Goal: Task Accomplishment & Management: Manage account settings

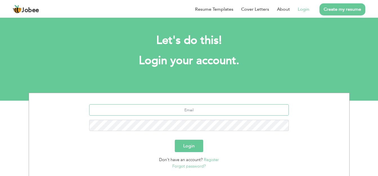
click at [187, 110] on input "text" at bounding box center [188, 109] width 199 height 11
type input "m"
type input "[EMAIL_ADDRESS][PERSON_NAME][DOMAIN_NAME]"
click at [191, 147] on button "Login" at bounding box center [189, 146] width 28 height 12
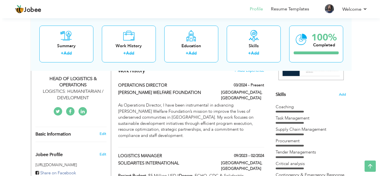
scroll to position [134, 0]
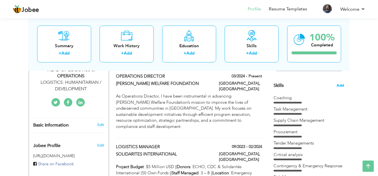
click at [338, 88] on span "Add" at bounding box center [339, 85] width 7 height 5
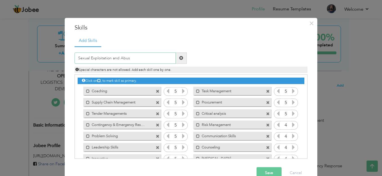
type input "Sexual Exploitation and Abuse"
type input "PSEA Coaching"
click at [181, 58] on span at bounding box center [181, 58] width 4 height 4
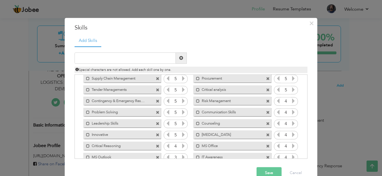
scroll to position [58, 0]
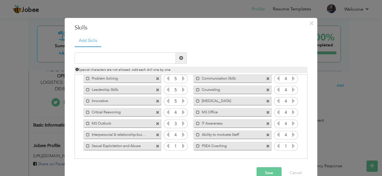
click at [291, 146] on icon at bounding box center [293, 145] width 5 height 5
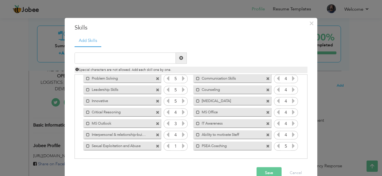
click at [291, 146] on icon at bounding box center [293, 145] width 5 height 5
click at [267, 171] on button "Save" at bounding box center [268, 172] width 25 height 11
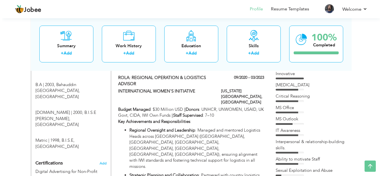
scroll to position [303, 0]
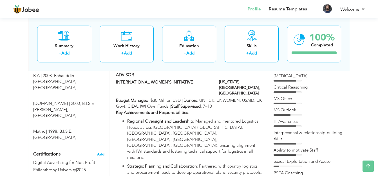
click at [98, 152] on span "Add" at bounding box center [100, 154] width 7 height 4
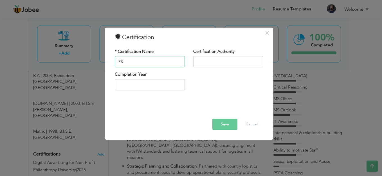
type input "P"
type input "S"
type input "Prevention of Sexual Exploitation and Abuse"
click at [220, 62] on input "text" at bounding box center [228, 61] width 70 height 11
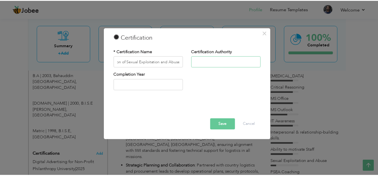
scroll to position [0, 0]
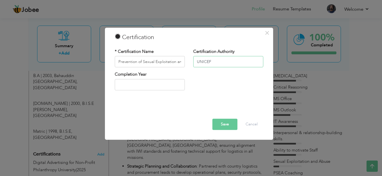
type input "UNICEF"
click at [158, 84] on input "text" at bounding box center [150, 84] width 70 height 11
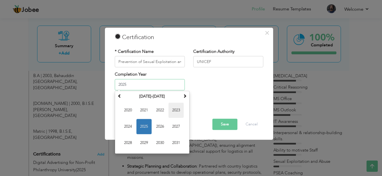
click at [179, 109] on span "2023" at bounding box center [175, 110] width 15 height 15
type input "2023"
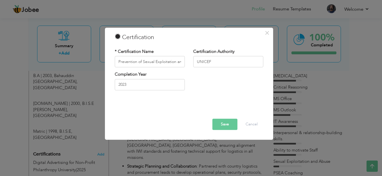
click at [227, 123] on button "Save" at bounding box center [224, 124] width 25 height 11
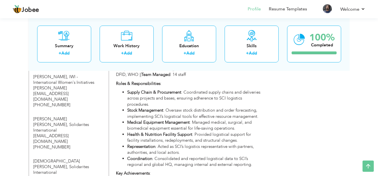
scroll to position [1052, 0]
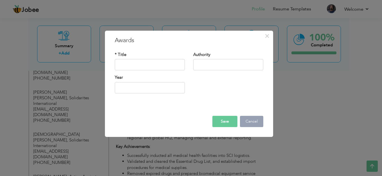
click at [245, 120] on button "Cancel" at bounding box center [251, 121] width 23 height 11
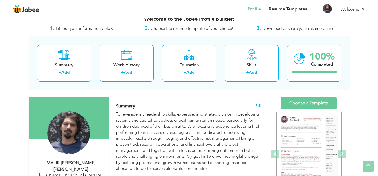
scroll to position [0, 0]
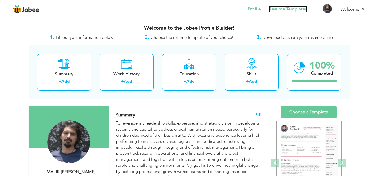
click at [285, 8] on link "Resume Templates" at bounding box center [287, 9] width 38 height 6
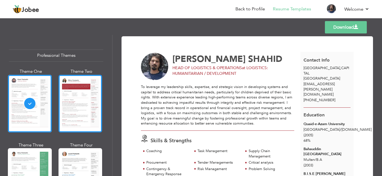
click at [76, 120] on div at bounding box center [80, 104] width 44 height 58
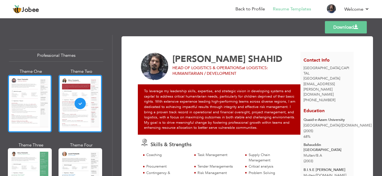
click at [33, 117] on div at bounding box center [30, 104] width 44 height 58
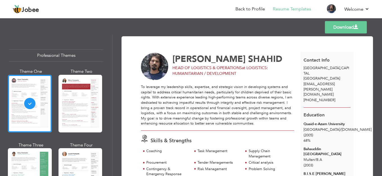
click at [350, 27] on link "Download" at bounding box center [346, 27] width 42 height 12
